Goal: Information Seeking & Learning: Learn about a topic

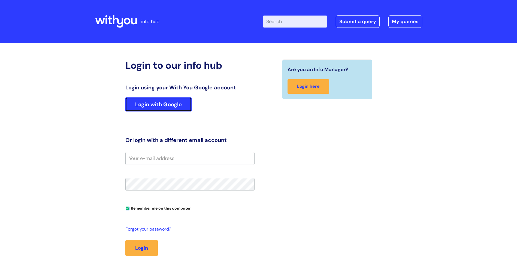
click at [150, 107] on link "Login with Google" at bounding box center [158, 104] width 66 height 14
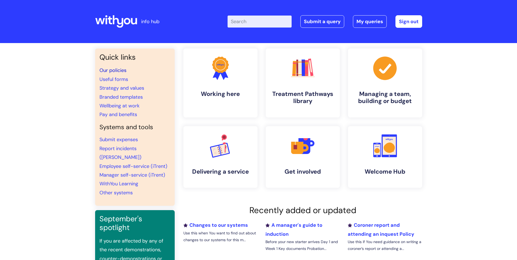
click at [114, 69] on link "Our policies" at bounding box center [112, 70] width 27 height 7
click at [390, 144] on icon at bounding box center [389, 147] width 11 height 10
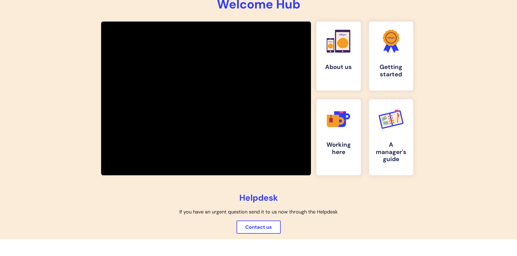
scroll to position [82, 0]
click at [401, 68] on h4 "Getting started" at bounding box center [391, 71] width 36 height 15
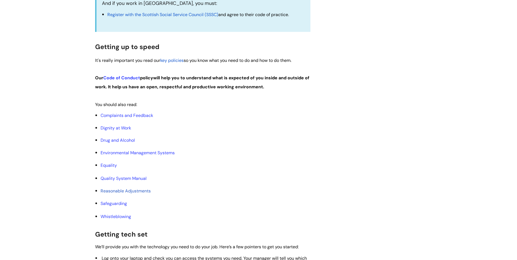
scroll to position [300, 0]
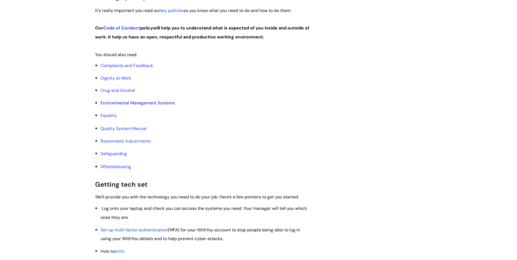
click at [156, 102] on link "Environmental Management Systems" at bounding box center [138, 103] width 74 height 6
